Goal: Check status

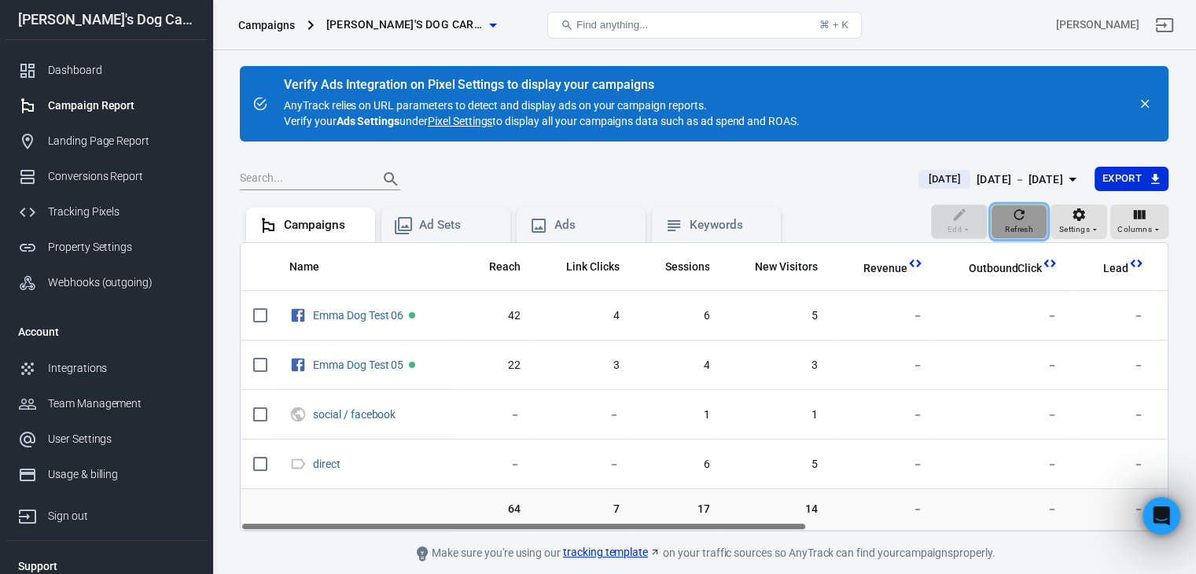
click at [1016, 218] on icon "button" at bounding box center [1019, 214] width 10 height 10
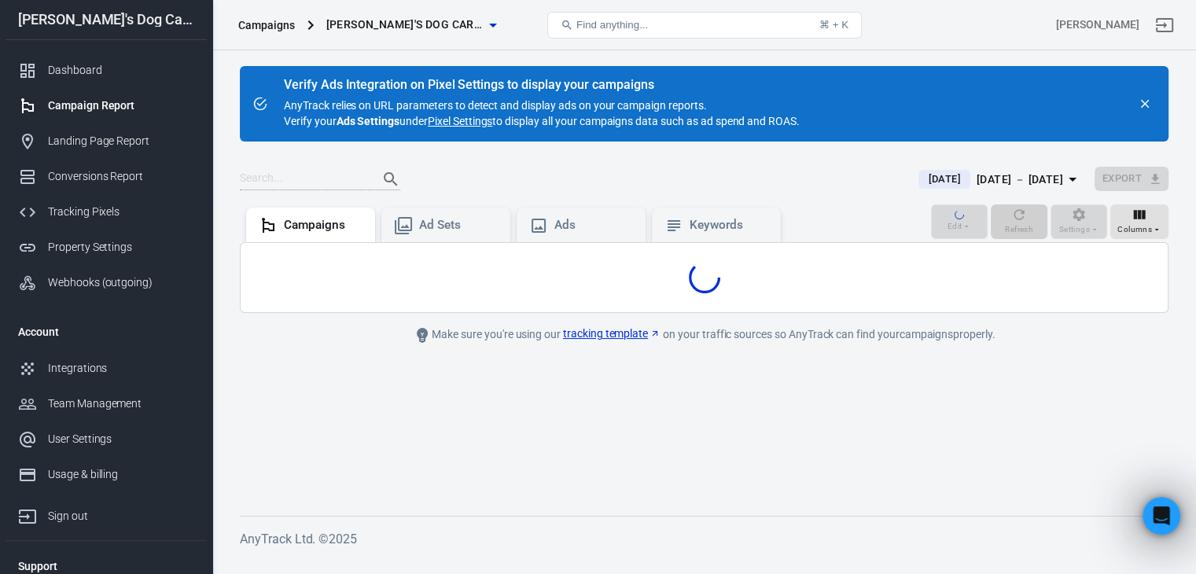
scroll to position [783, 0]
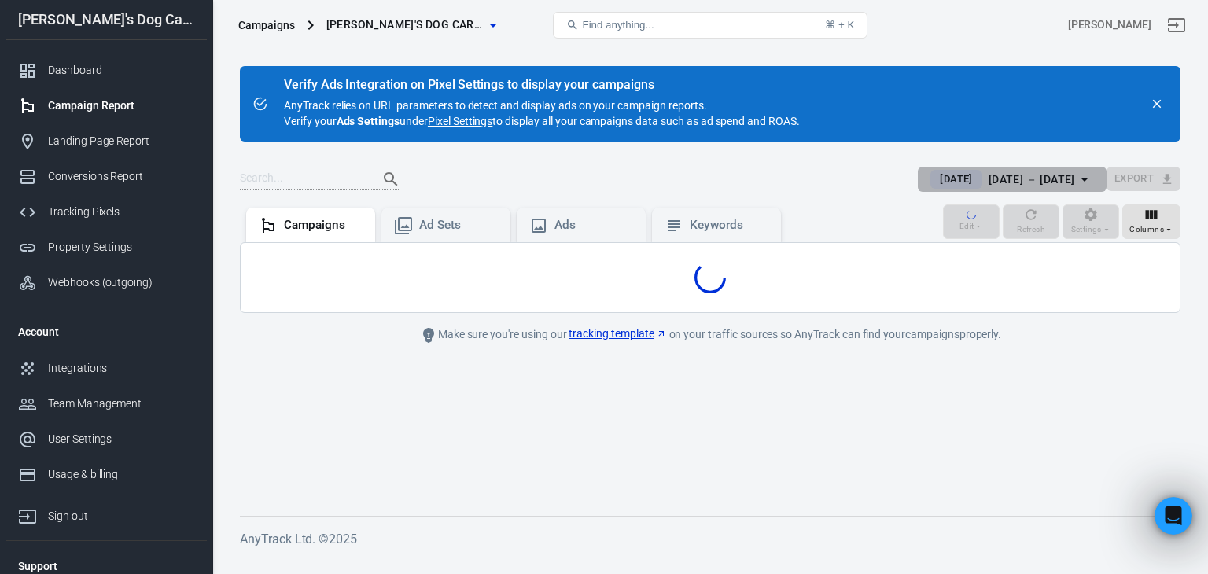
click at [1038, 179] on div "[DATE] － [DATE]" at bounding box center [1031, 180] width 87 height 20
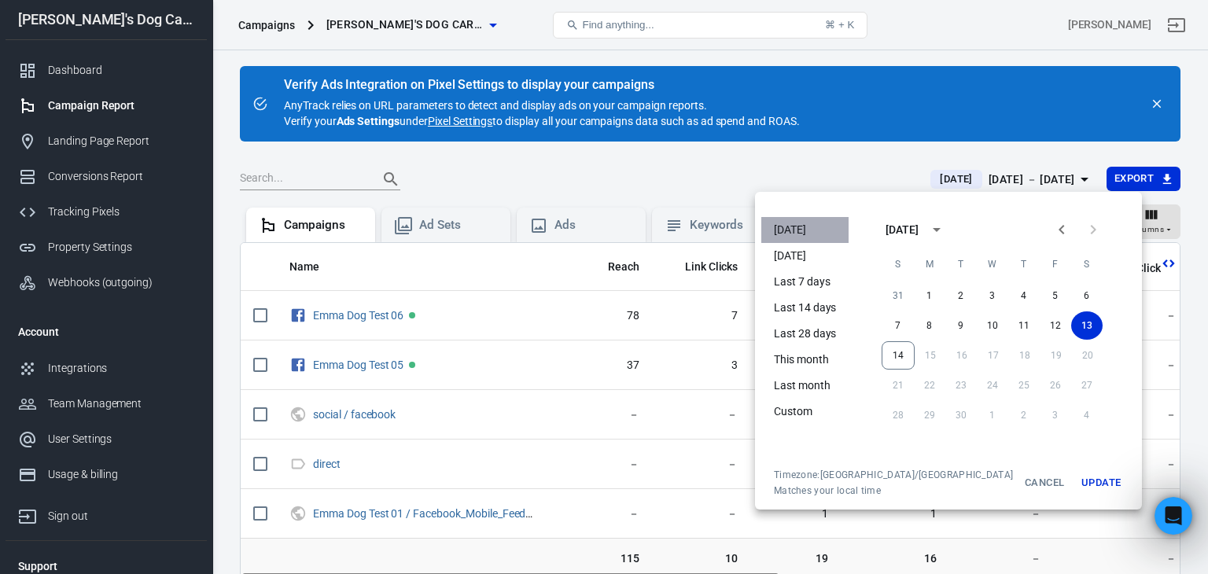
click at [797, 231] on li "[DATE]" at bounding box center [804, 230] width 87 height 26
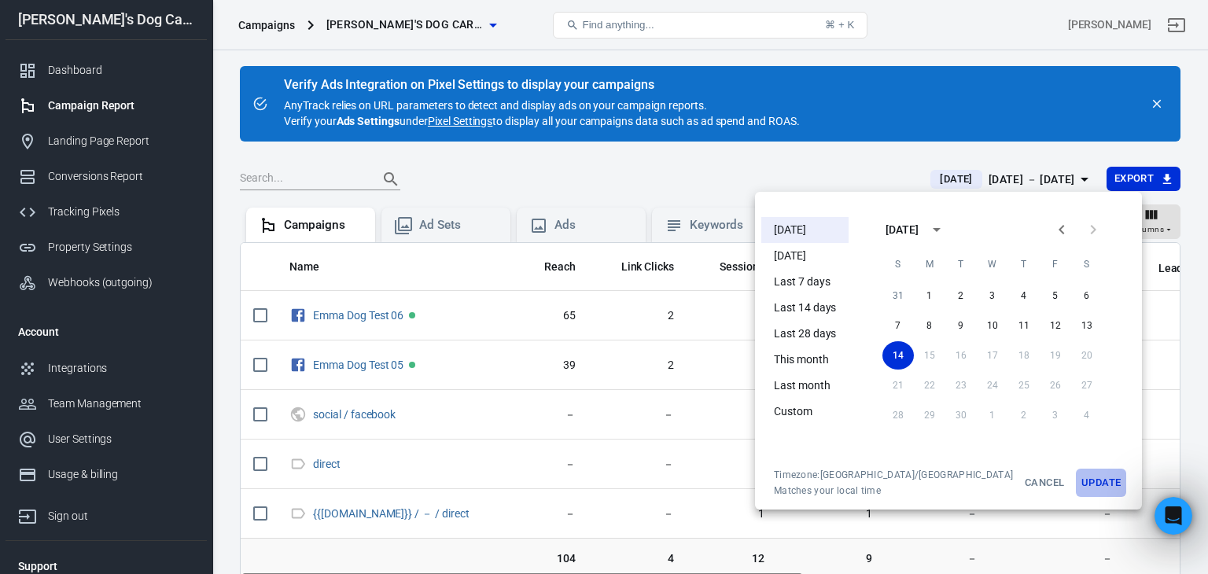
click at [1076, 482] on button "Update" at bounding box center [1101, 483] width 50 height 28
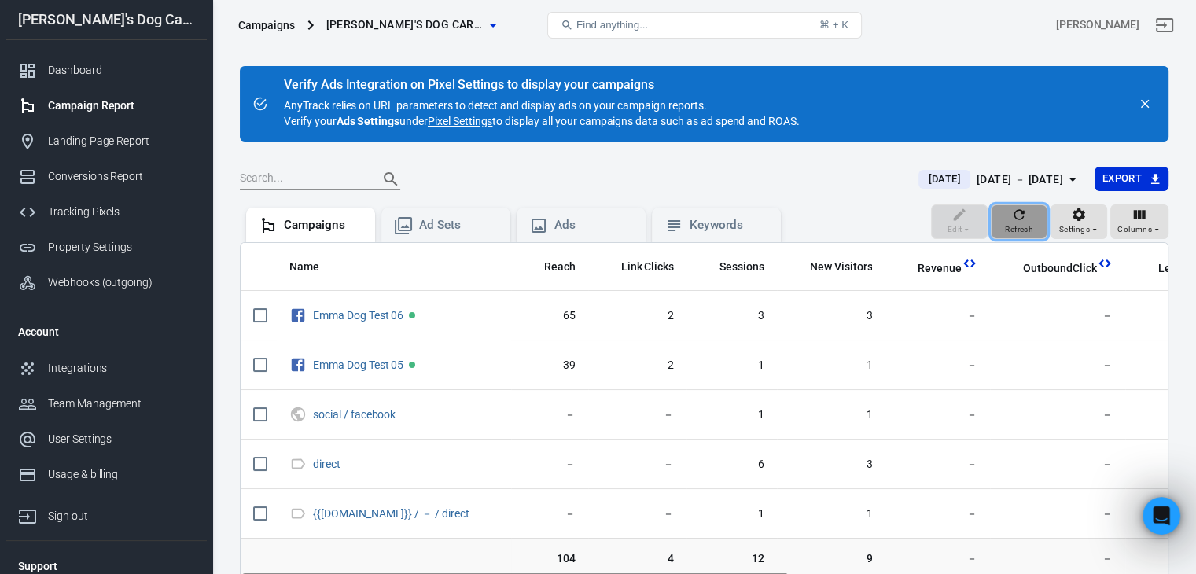
click at [1017, 217] on icon "button" at bounding box center [1019, 214] width 10 height 10
click at [61, 364] on div "Integrations" at bounding box center [121, 368] width 146 height 17
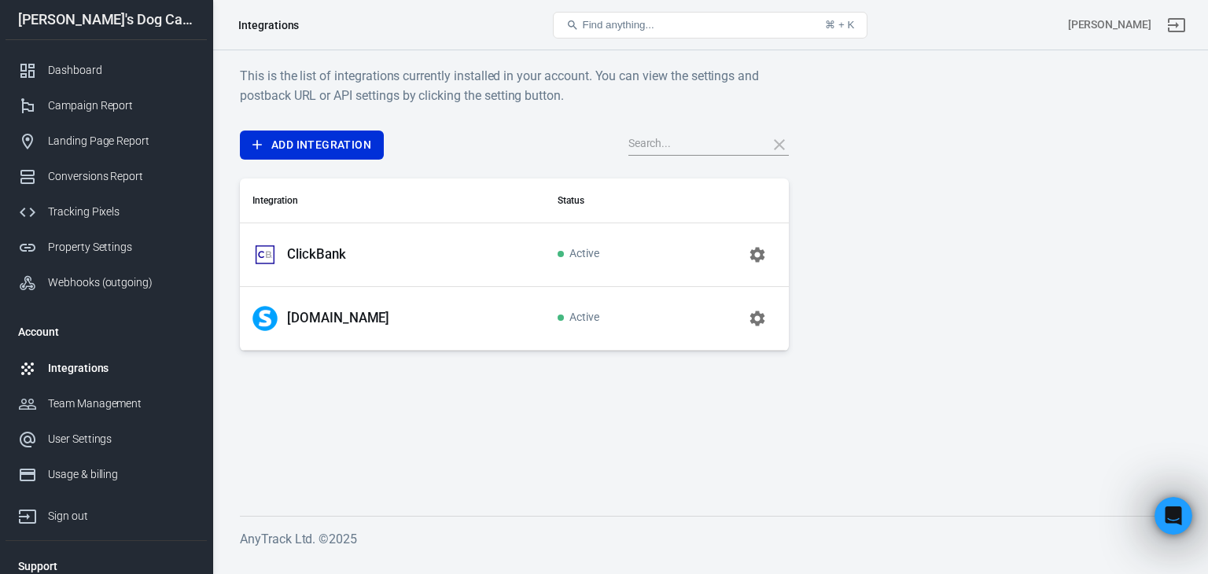
click at [299, 318] on p "[DOMAIN_NAME]" at bounding box center [338, 318] width 102 height 17
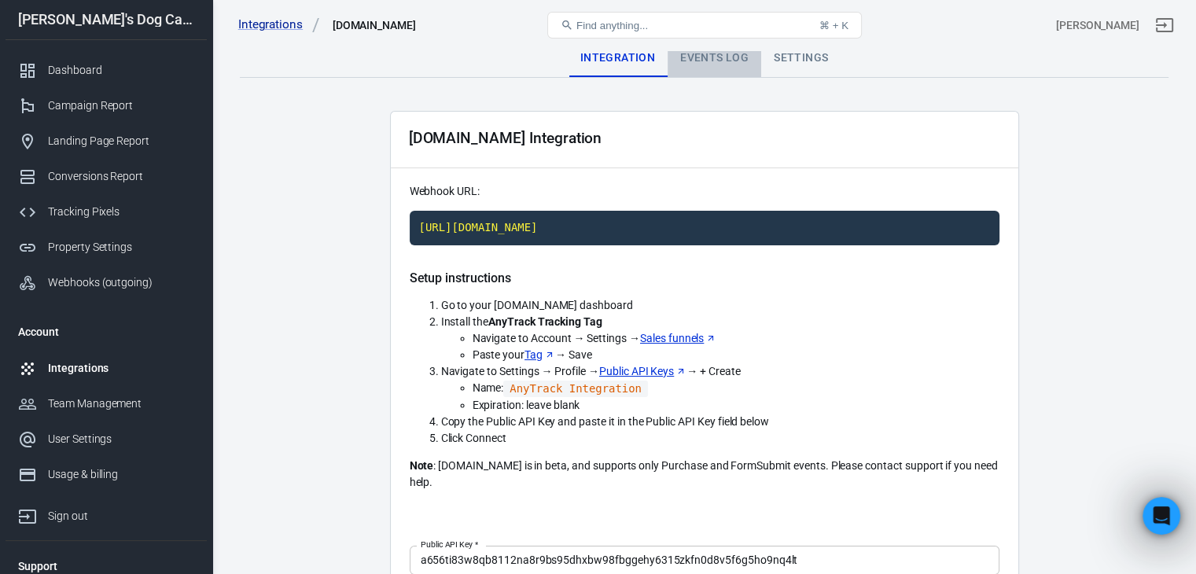
click at [716, 60] on div "Events Log" at bounding box center [715, 58] width 94 height 38
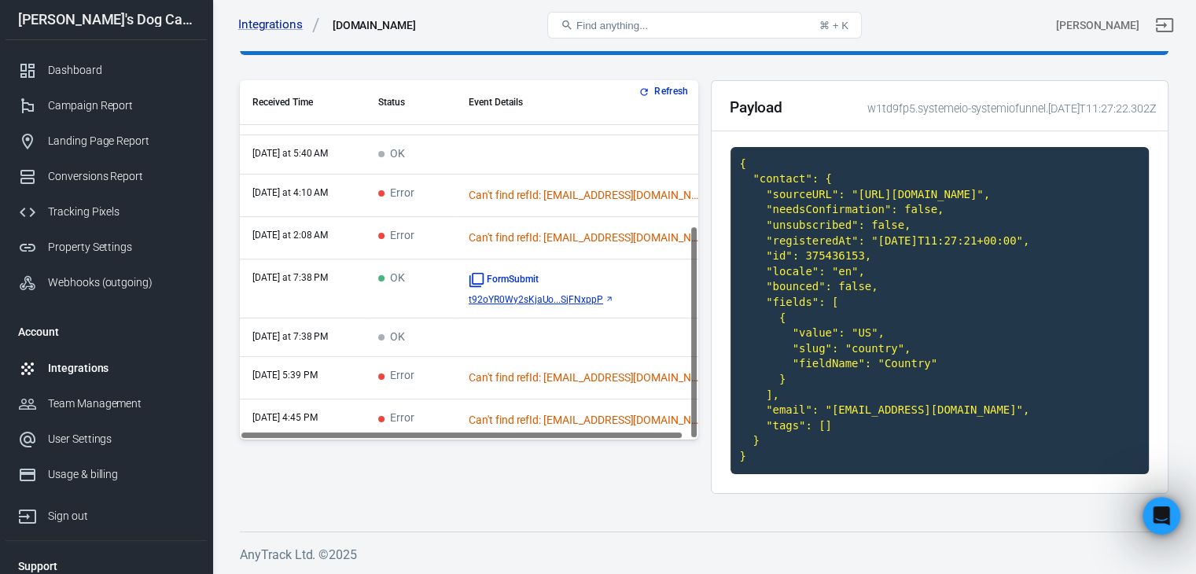
scroll to position [116, 0]
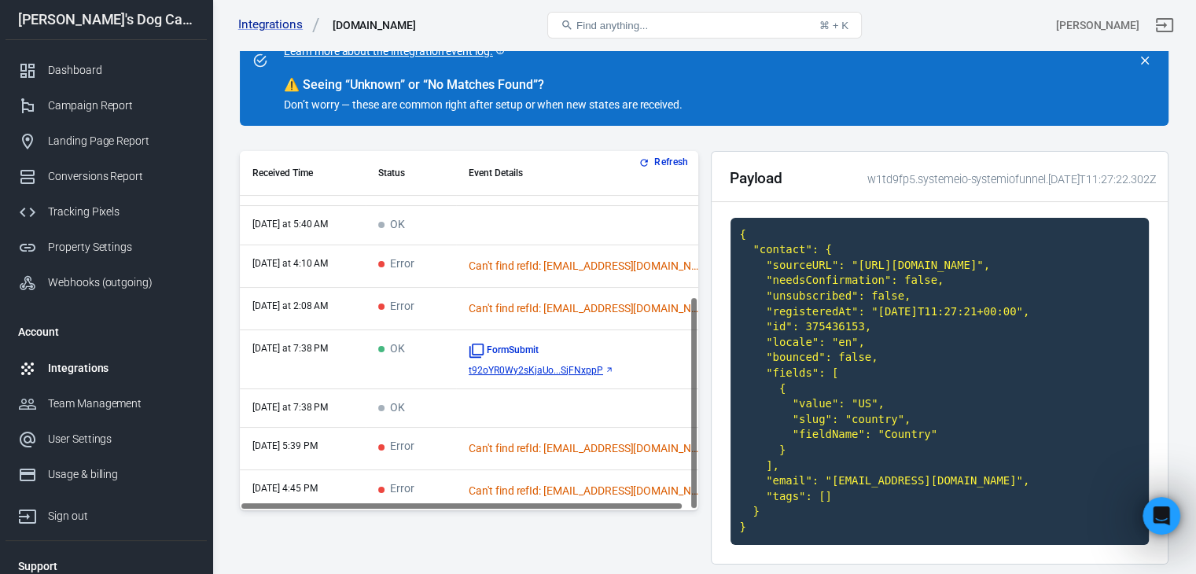
click at [452, 430] on td "Error" at bounding box center [411, 449] width 90 height 42
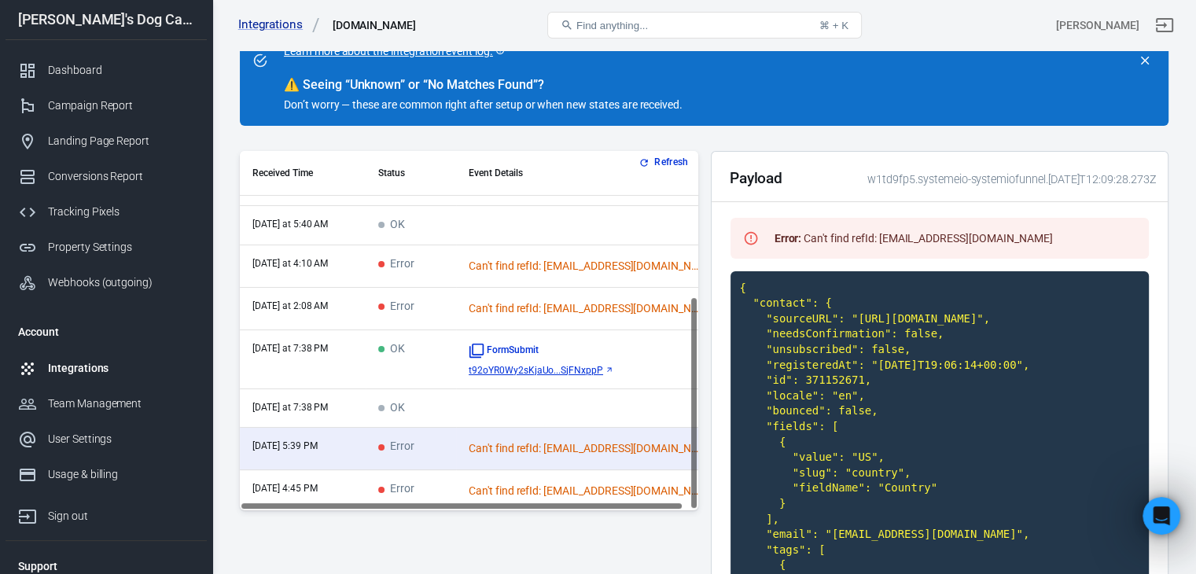
click at [453, 396] on td "OK" at bounding box center [411, 408] width 90 height 39
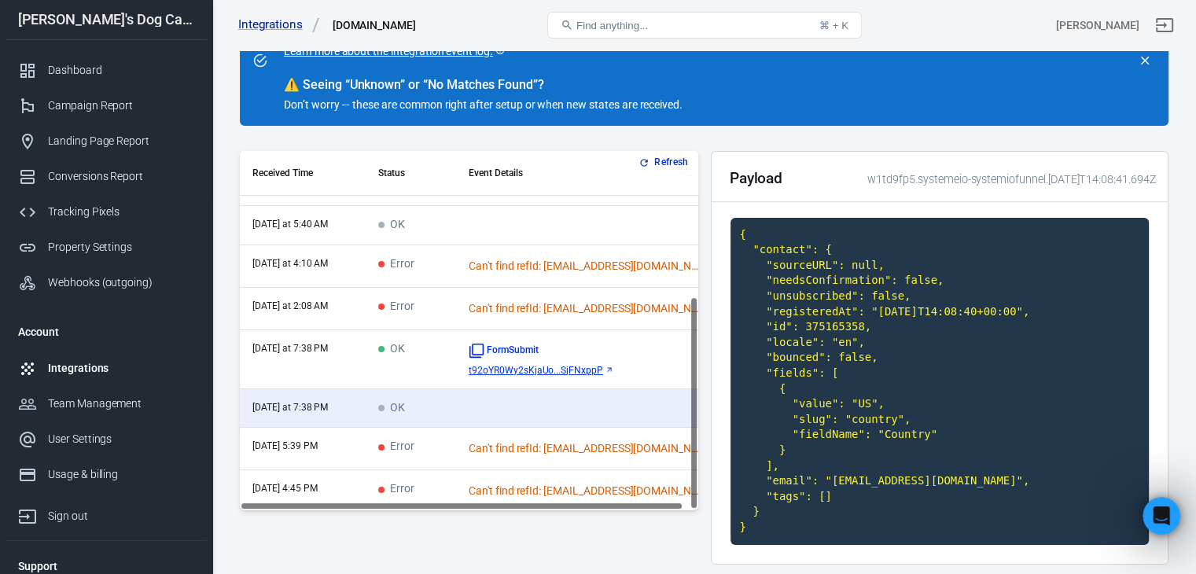
click at [445, 359] on td "OK" at bounding box center [411, 359] width 90 height 59
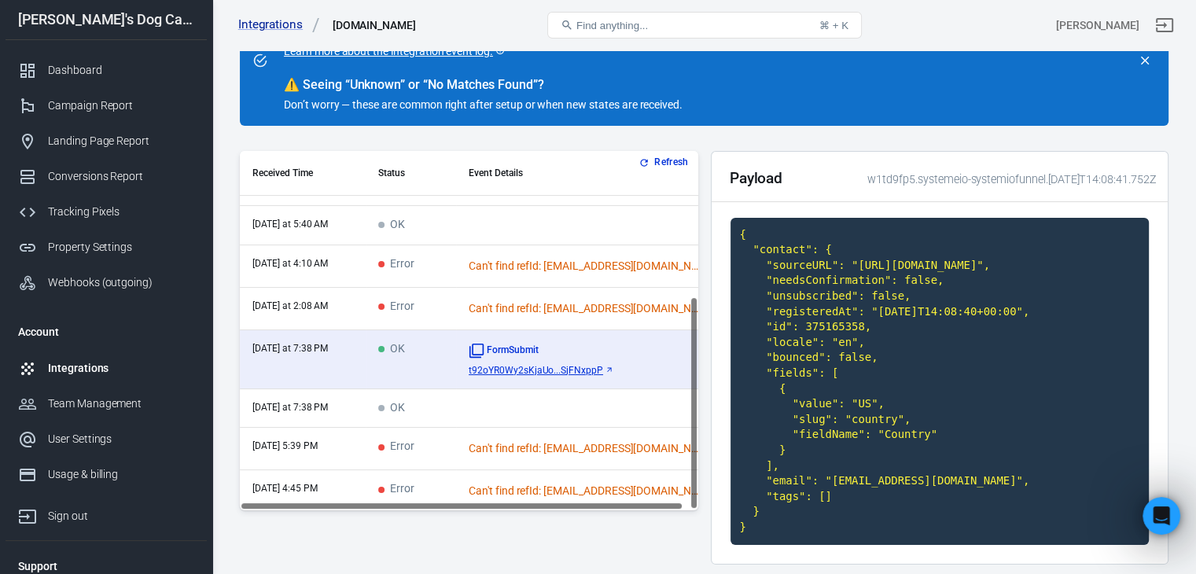
click at [440, 307] on td "Error" at bounding box center [411, 309] width 90 height 42
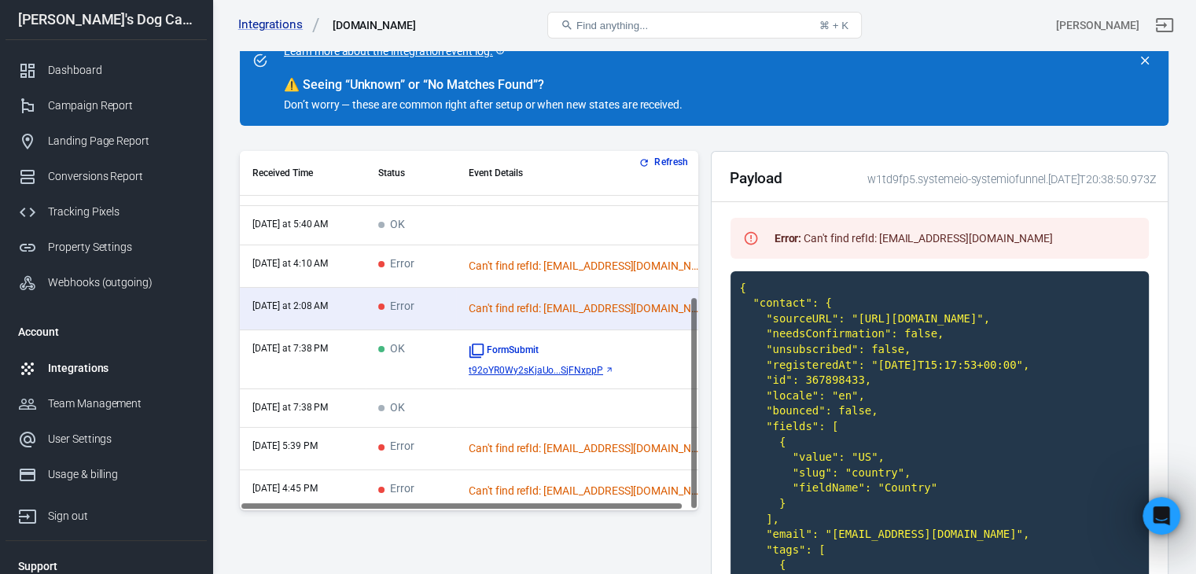
click at [439, 270] on td "Error" at bounding box center [411, 266] width 90 height 42
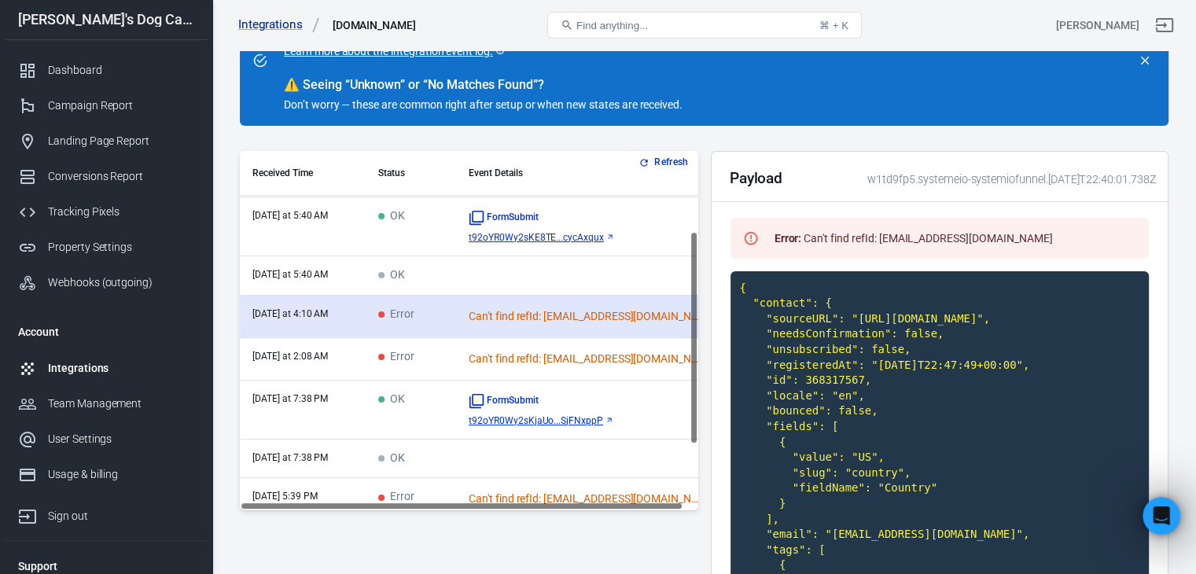
scroll to position [133, 0]
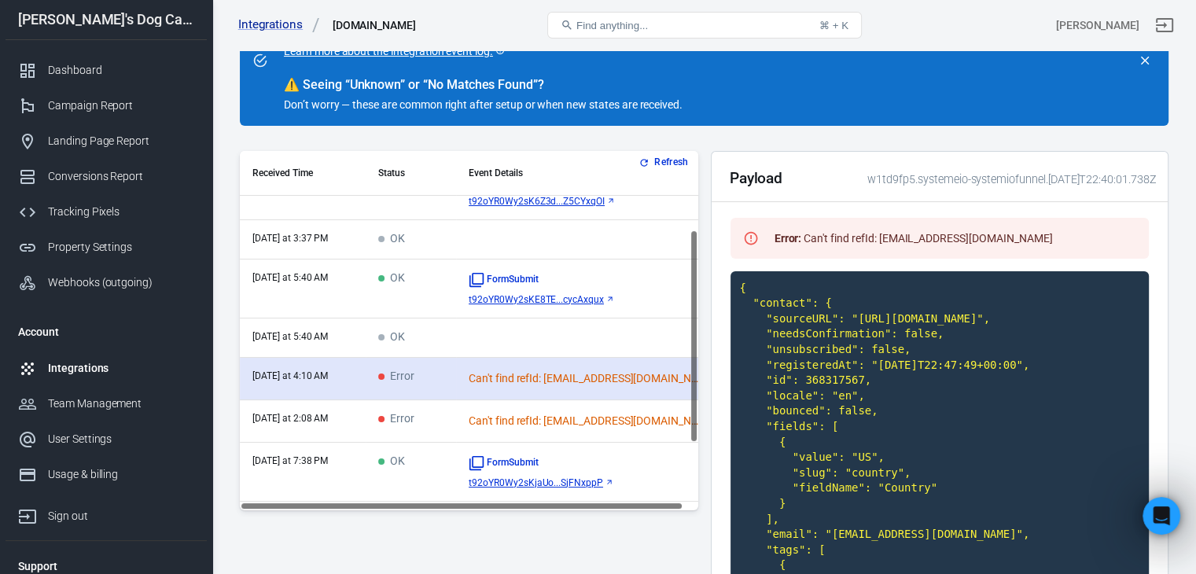
click at [439, 270] on td "OK" at bounding box center [411, 289] width 90 height 59
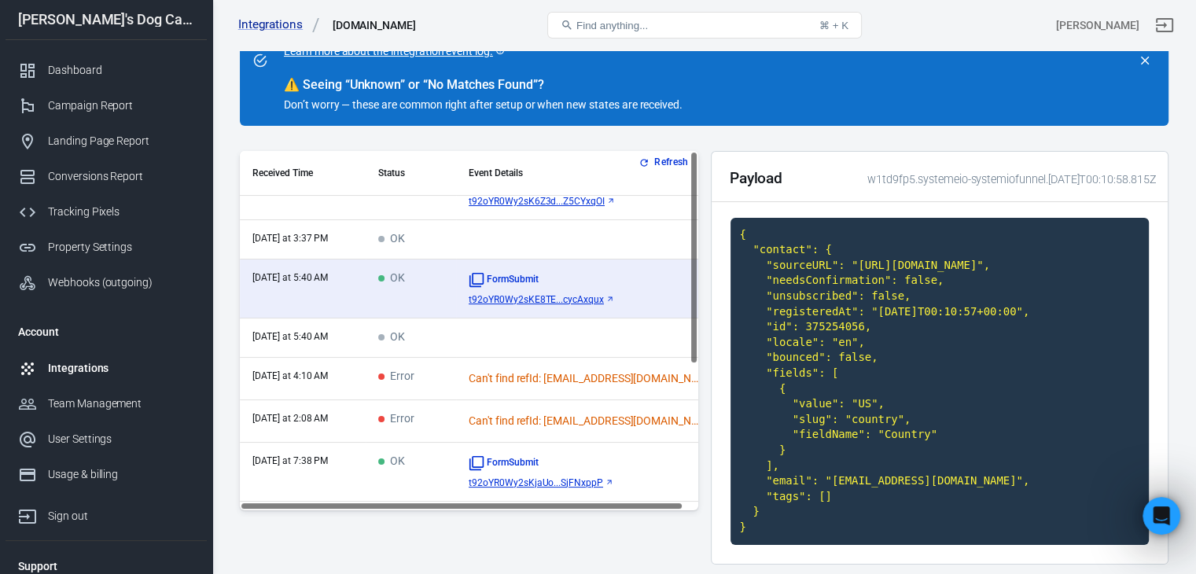
scroll to position [0, 0]
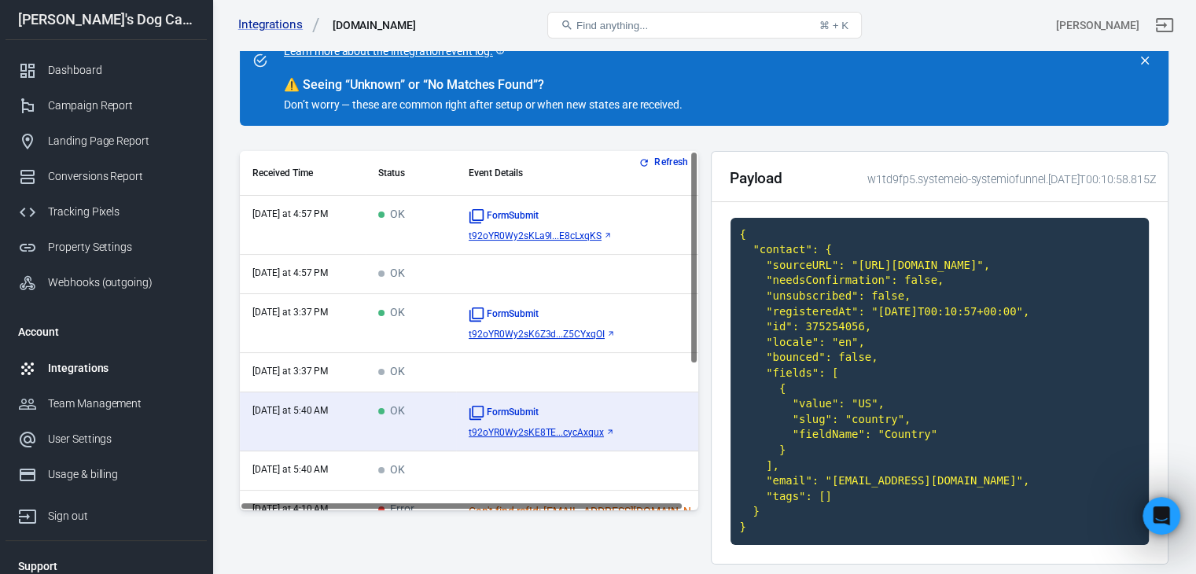
click at [418, 324] on td "OK" at bounding box center [411, 323] width 90 height 59
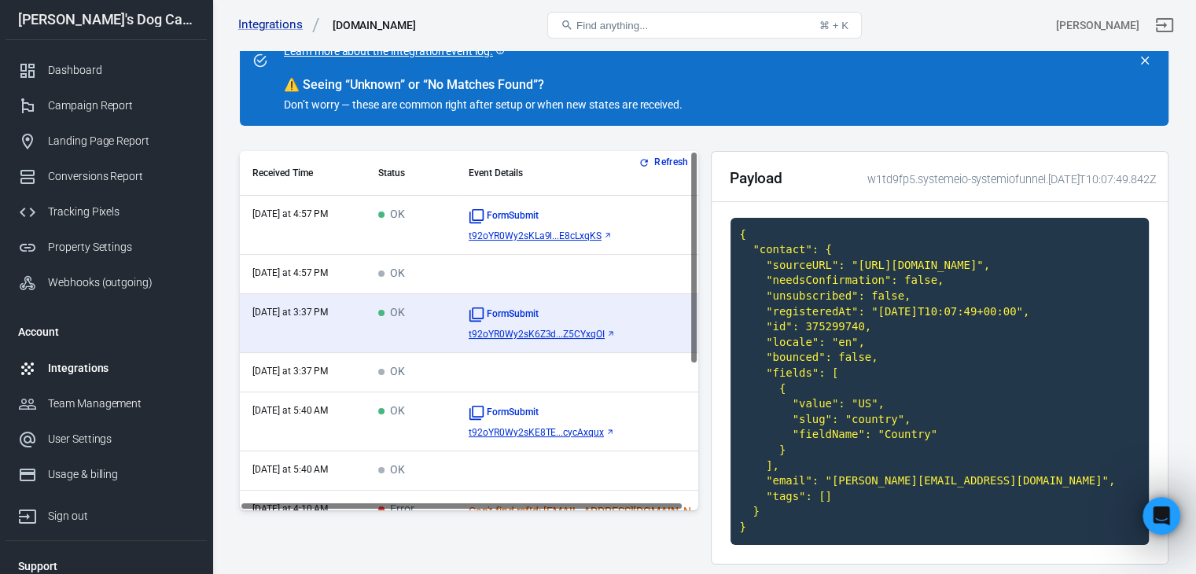
click at [435, 221] on td "OK" at bounding box center [411, 225] width 90 height 59
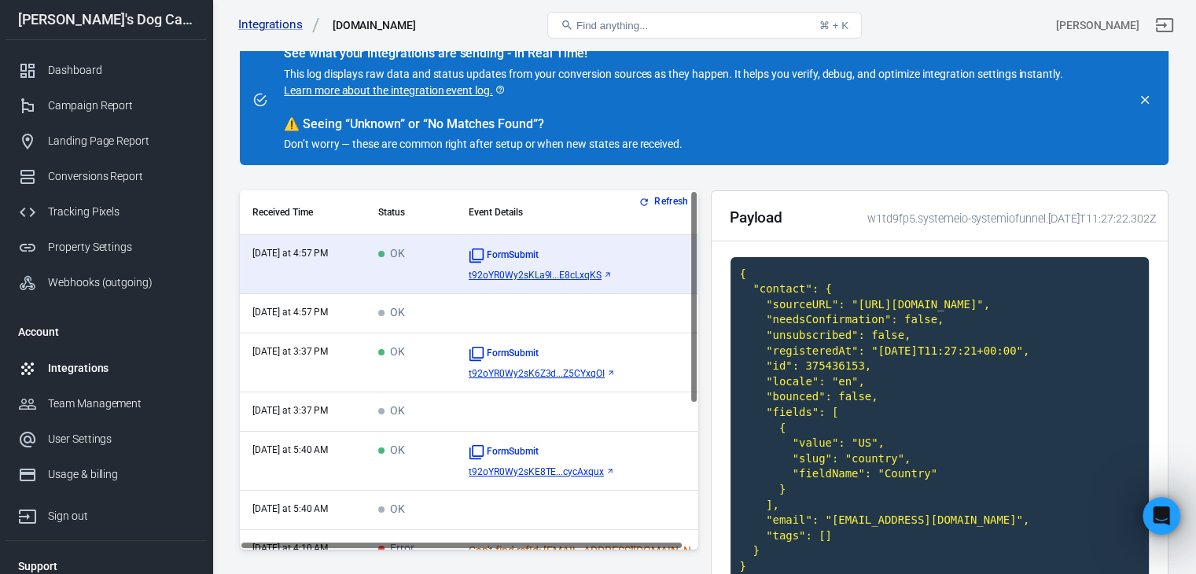
scroll to position [75, 0]
